Goal: Check status: Check status

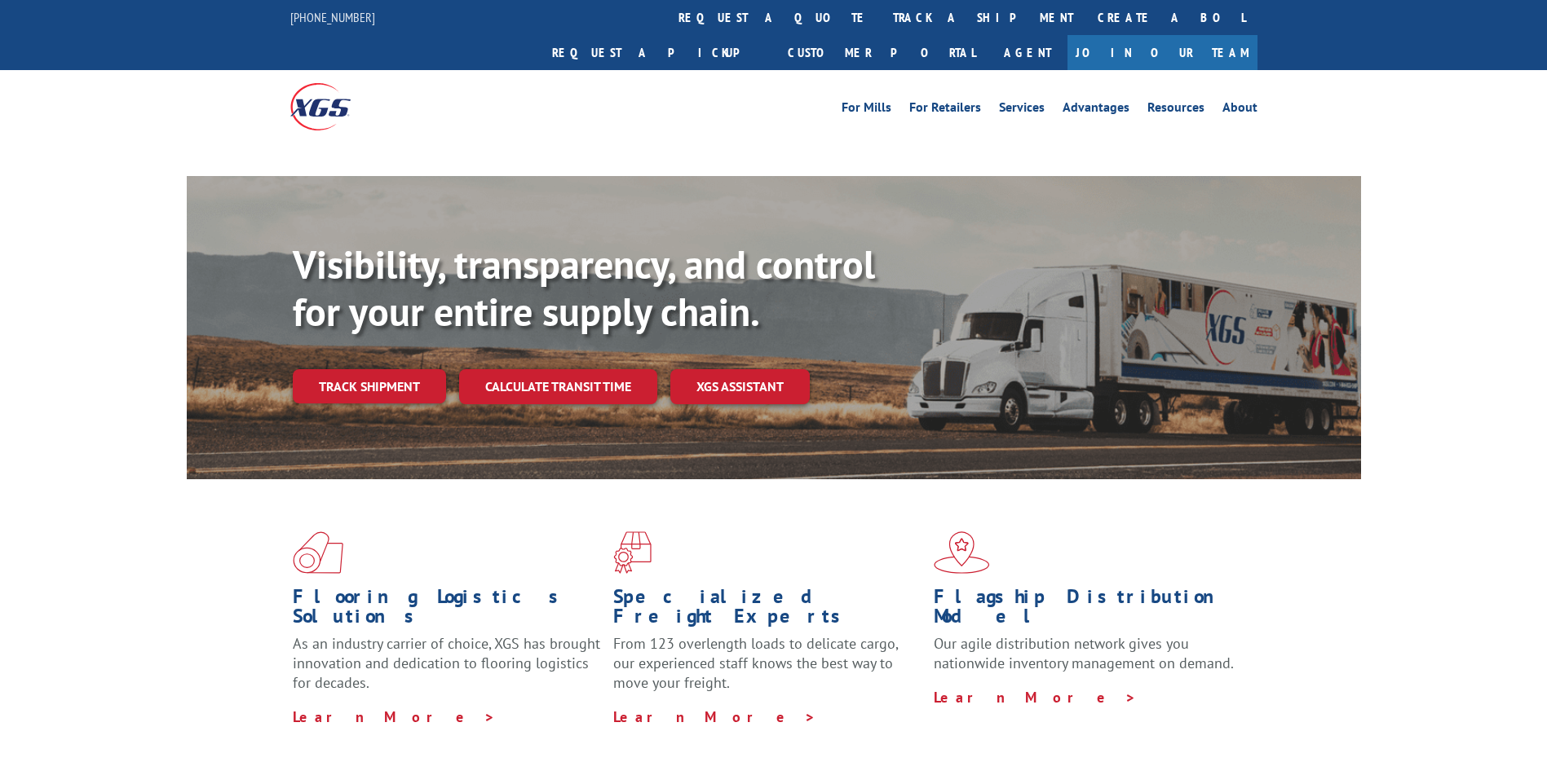
drag, startPoint x: 395, startPoint y: 352, endPoint x: 460, endPoint y: 359, distance: 65.4
click at [395, 369] on link "Track shipment" at bounding box center [369, 386] width 153 height 34
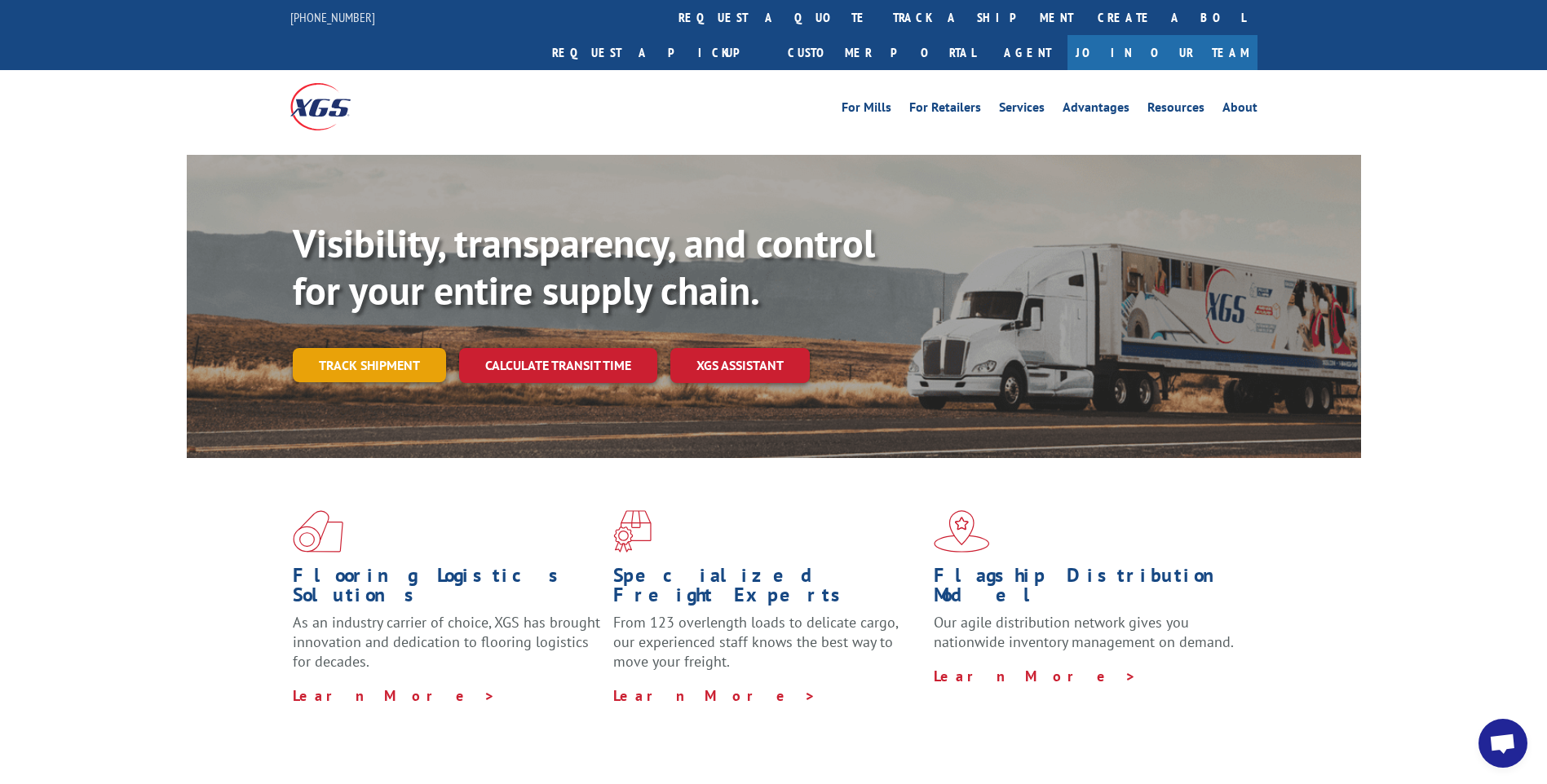
click at [349, 348] on link "Track shipment" at bounding box center [369, 365] width 153 height 34
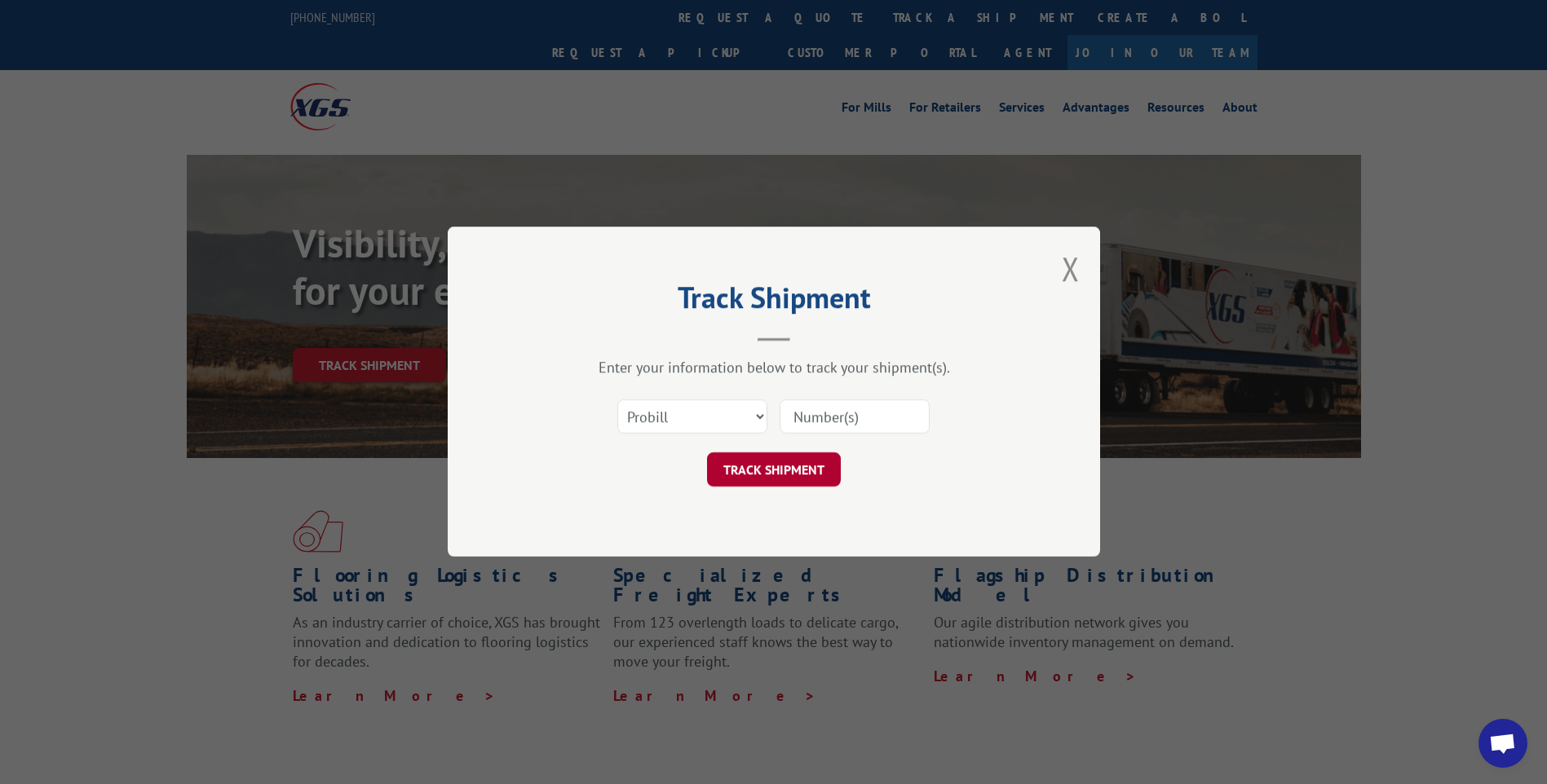
drag, startPoint x: 823, startPoint y: 418, endPoint x: 760, endPoint y: 465, distance: 78.6
click at [823, 418] on input at bounding box center [854, 417] width 150 height 34
paste input "17601328"
type input "17601328"
click at [756, 474] on button "TRACK SHIPMENT" at bounding box center [774, 470] width 133 height 34
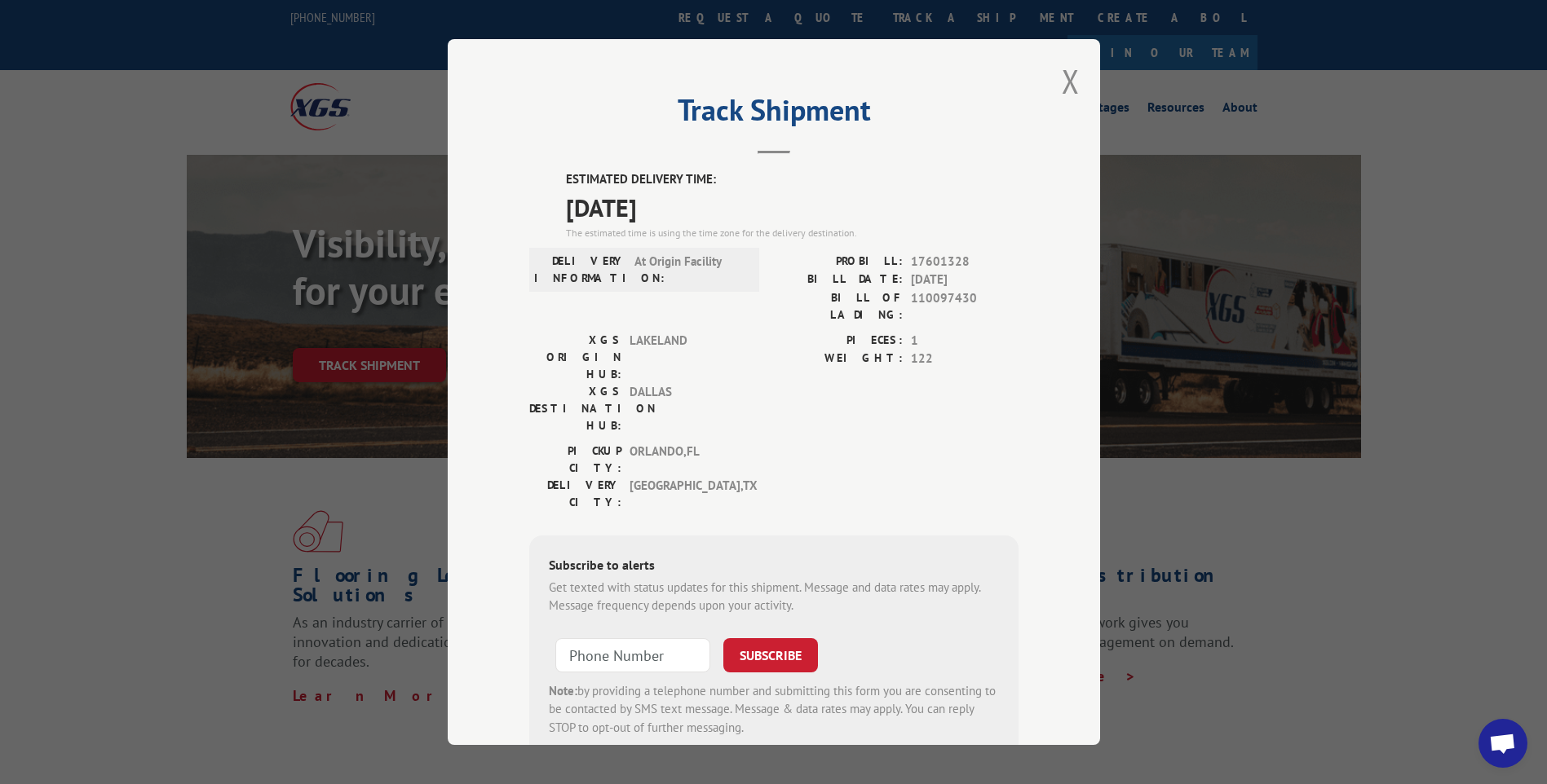
drag, startPoint x: 691, startPoint y: 206, endPoint x: 555, endPoint y: 182, distance: 138.1
click at [555, 182] on div "ESTIMATED DELIVERY TIME: [DATE] The estimated time is using the time zone for t…" at bounding box center [774, 463] width 489 height 586
copy div "ESTIMATED DELIVERY TIME: [DATE]"
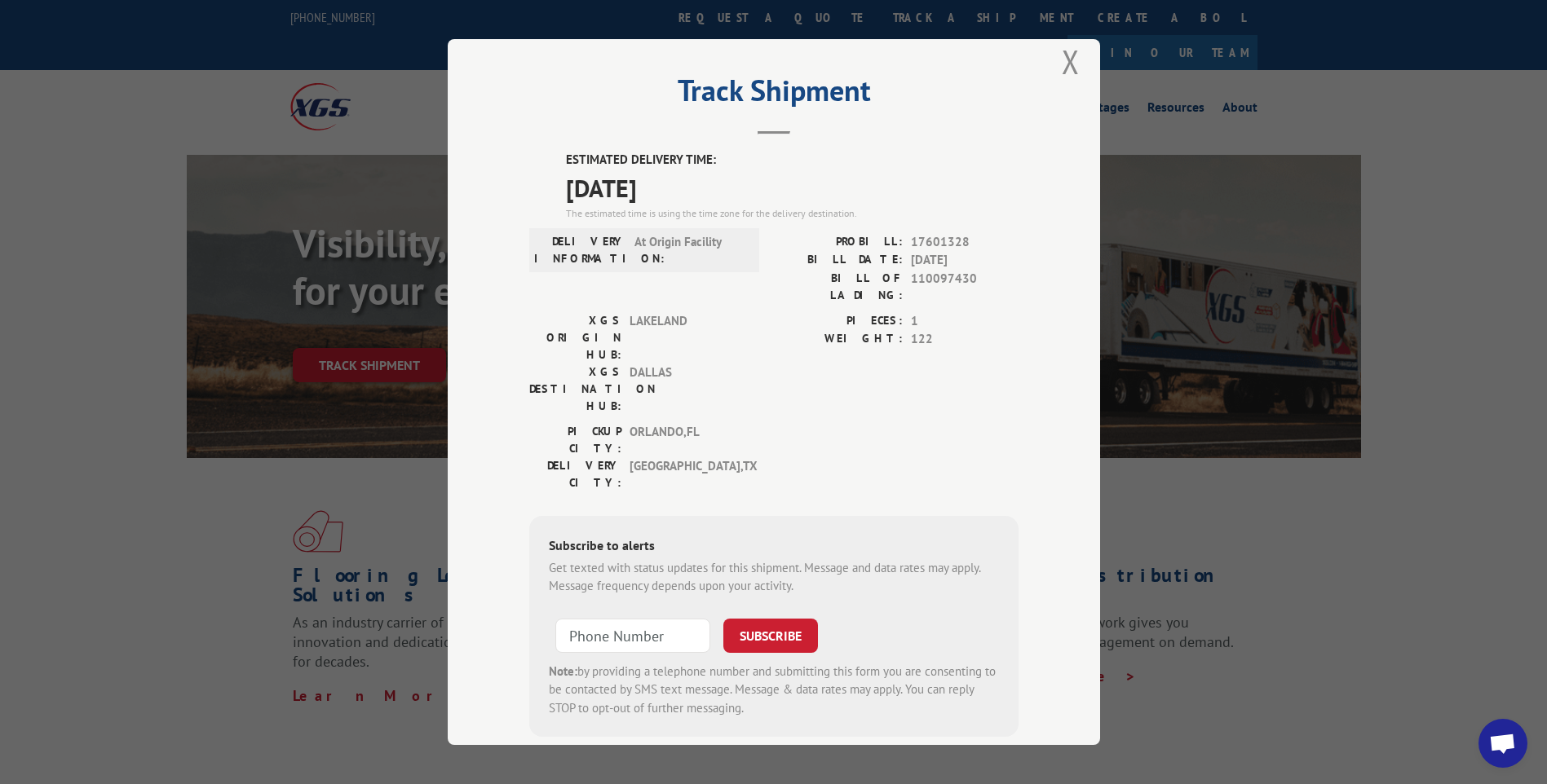
scroll to position [27, 0]
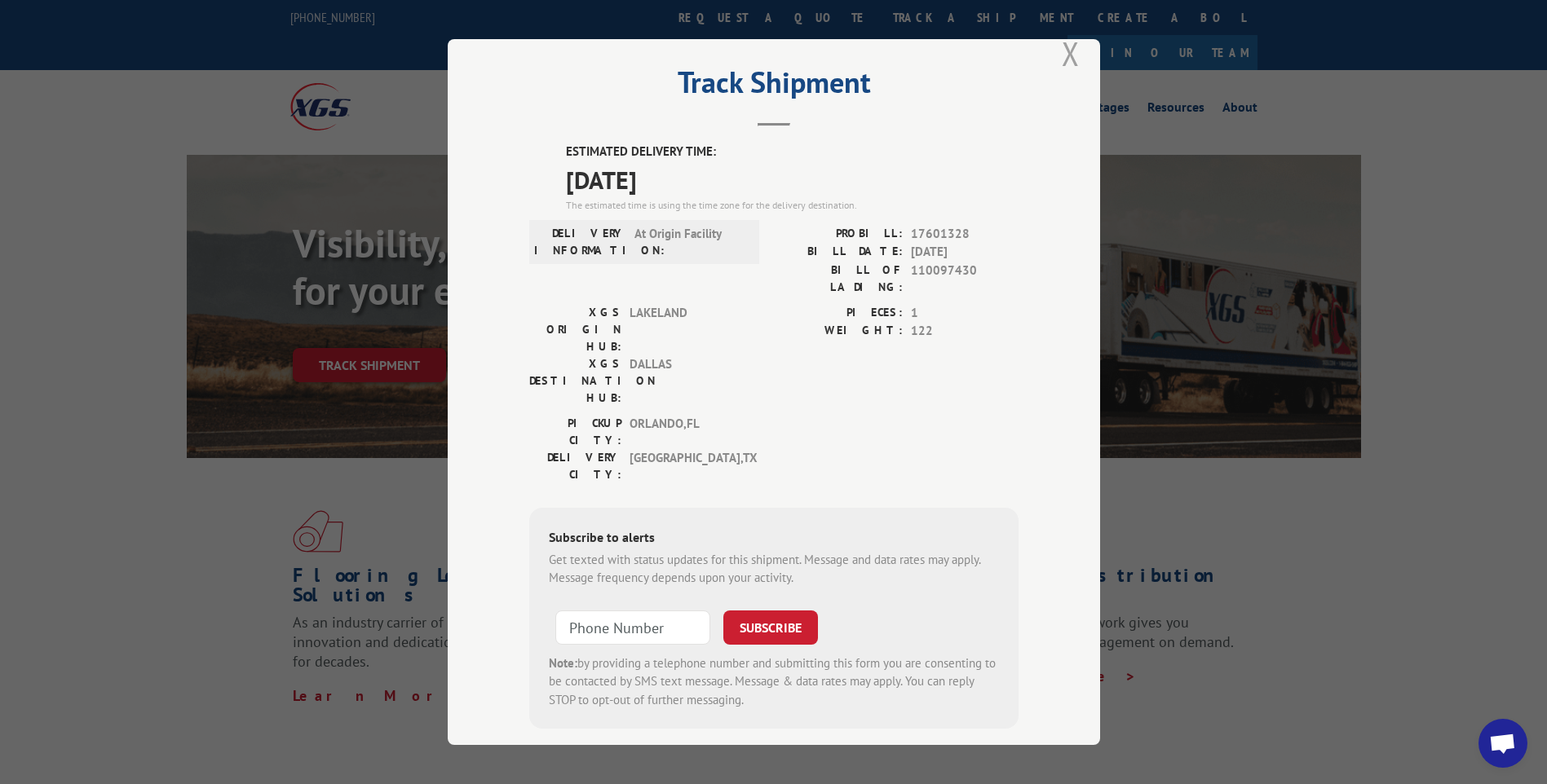
click at [1065, 60] on button "Close modal" at bounding box center [1070, 53] width 18 height 43
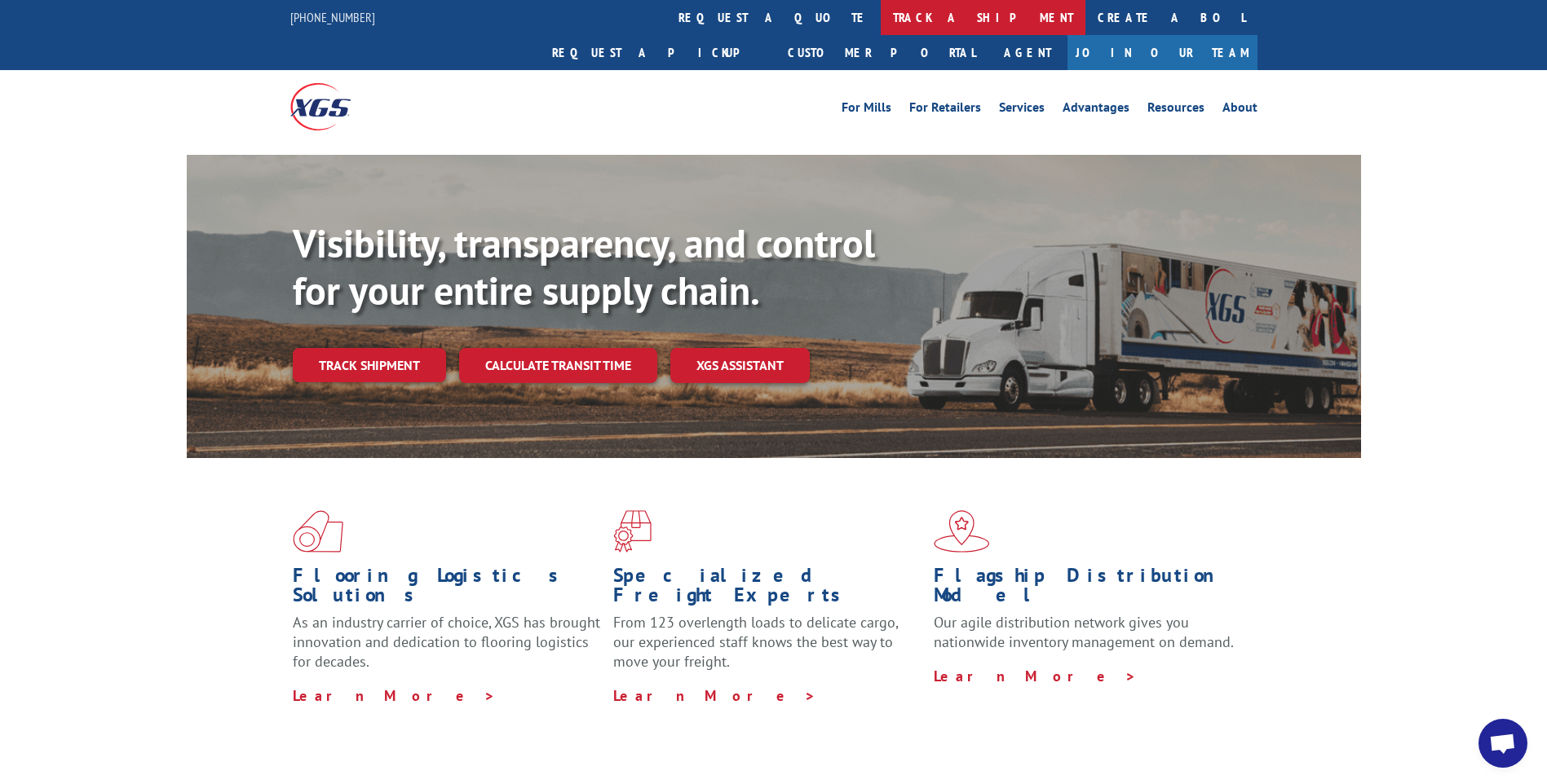
click at [880, 16] on link "track a shipment" at bounding box center [983, 18] width 204 height 35
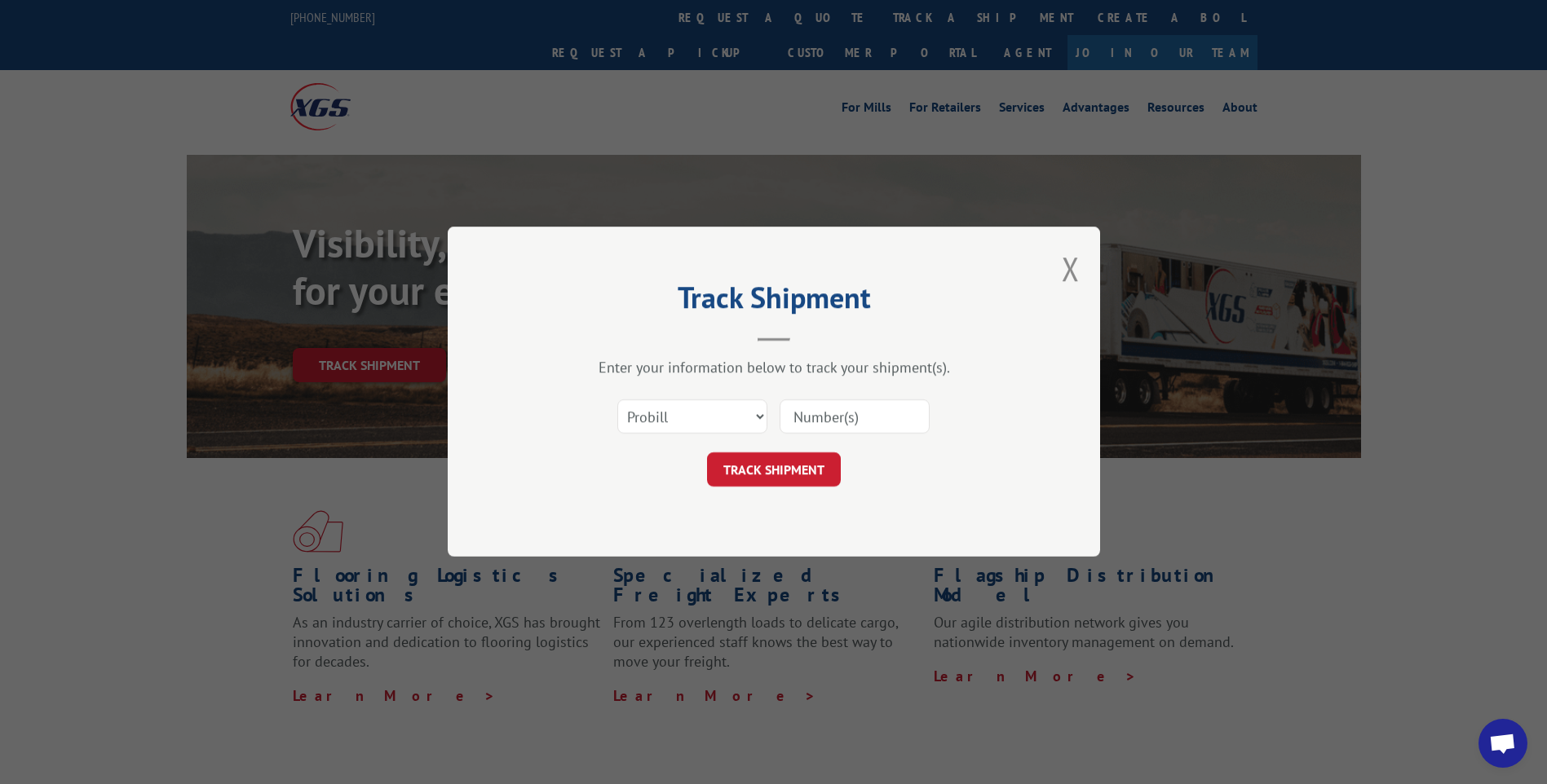
click at [817, 411] on input at bounding box center [854, 417] width 150 height 34
paste input "ESTIMATED DELIVERY TIME: [DATE]"
type input "ESTIMATED DELIVERY TIME: [DATE]"
click at [792, 482] on button "TRACK SHIPMENT" at bounding box center [774, 470] width 133 height 34
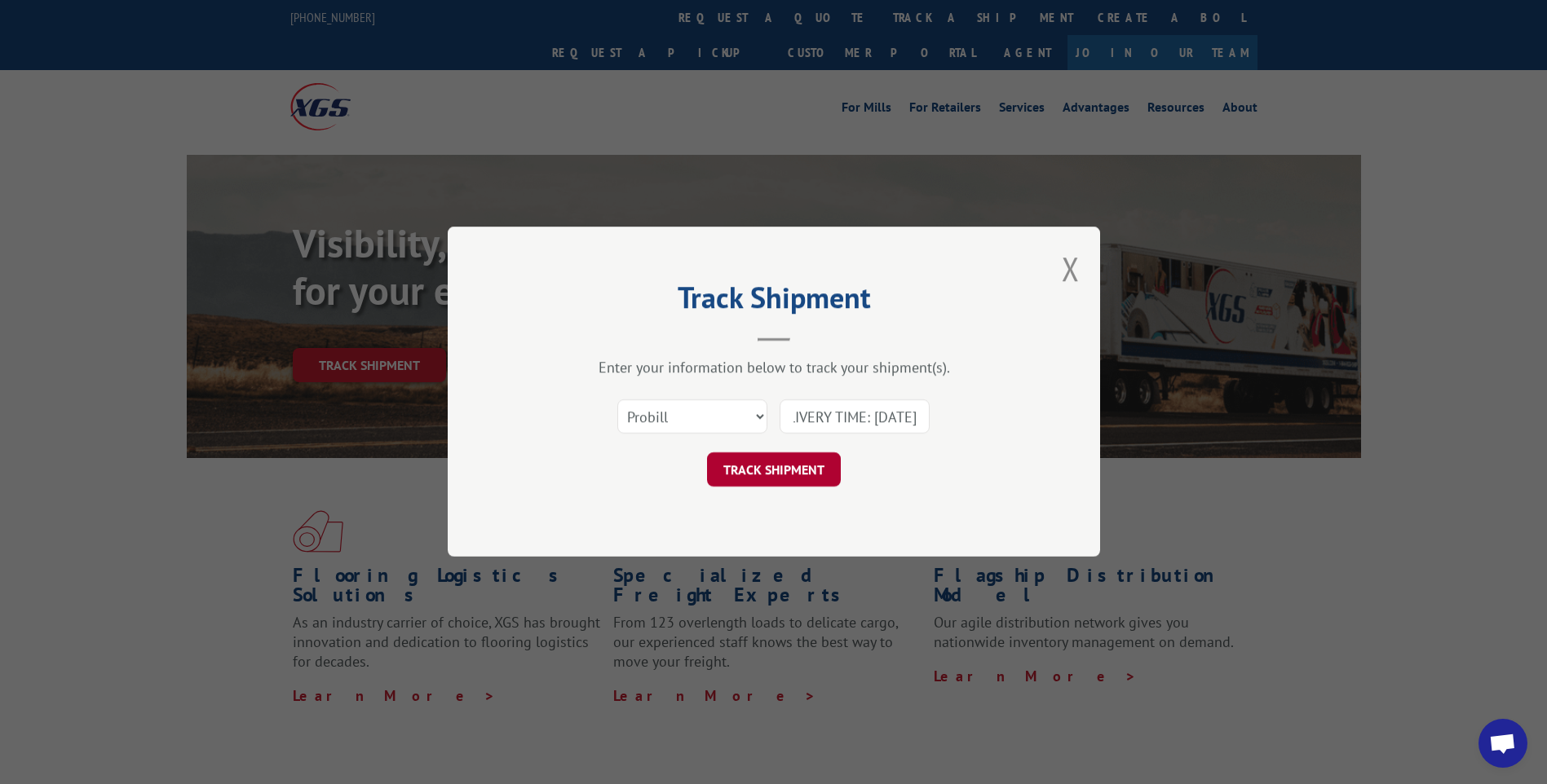
scroll to position [0, 0]
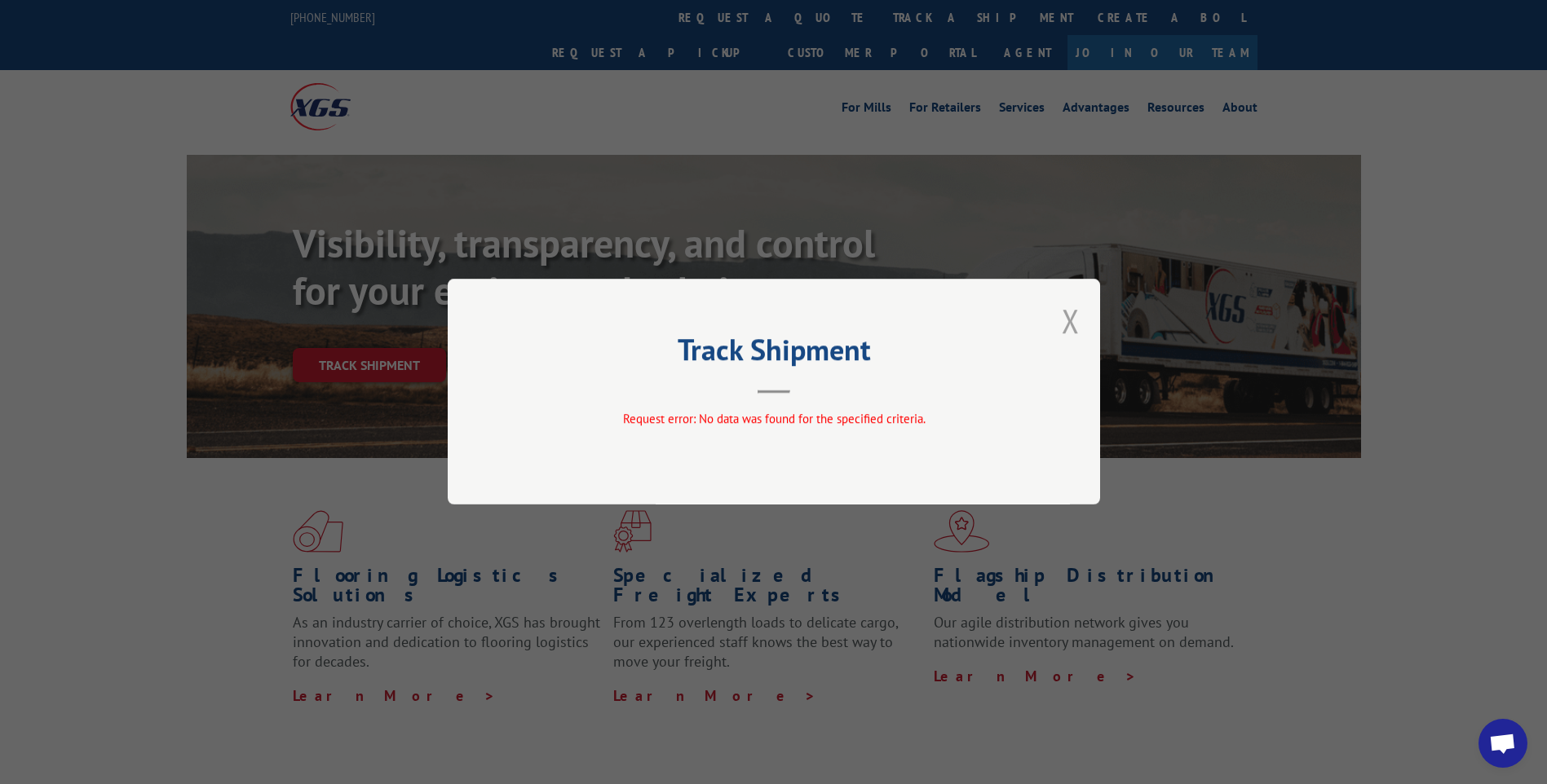
click at [1068, 323] on button "Close modal" at bounding box center [1070, 321] width 18 height 43
